Goal: Navigation & Orientation: Find specific page/section

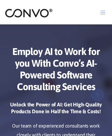
scroll to position [3165, 0]
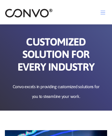
scroll to position [2095, 0]
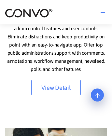
click at [98, 81] on icon at bounding box center [97, 78] width 5 height 5
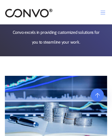
scroll to position [0, 0]
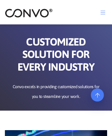
click at [98, 81] on icon at bounding box center [97, 78] width 5 height 5
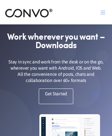
scroll to position [580, 0]
